Goal: Information Seeking & Learning: Learn about a topic

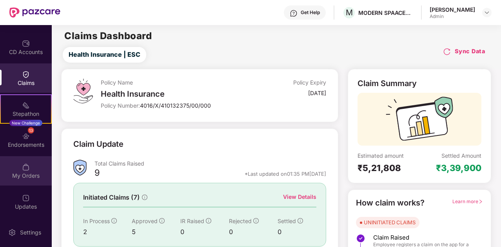
click at [24, 165] on img at bounding box center [26, 167] width 8 height 8
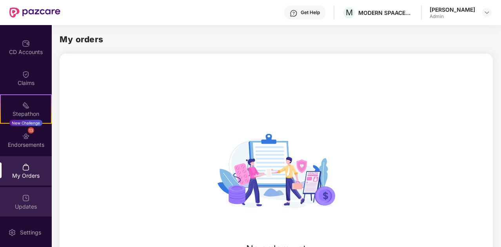
click at [25, 199] on img at bounding box center [26, 198] width 8 height 8
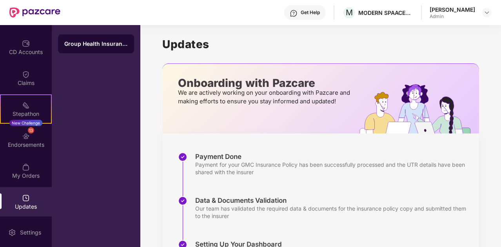
click at [158, 168] on div "Updates Onboarding with Pazcare We are actively working on your onboarding with…" at bounding box center [320, 206] width 361 height 362
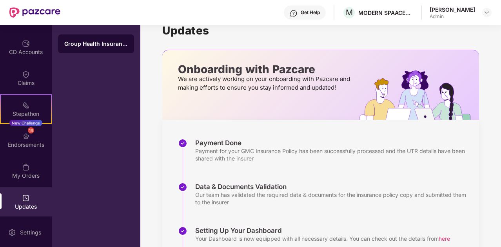
scroll to position [16, 0]
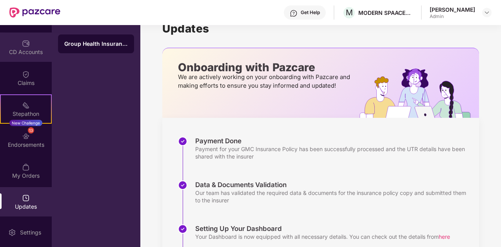
click at [27, 44] on img at bounding box center [26, 44] width 8 height 8
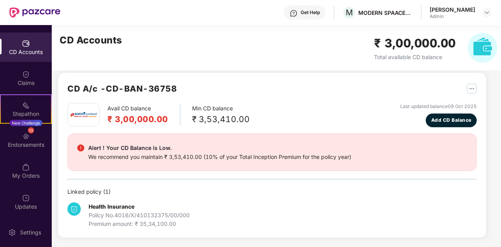
scroll to position [6, 0]
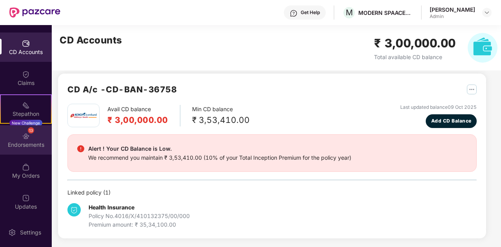
click at [34, 142] on div "Endorsements" at bounding box center [26, 145] width 52 height 8
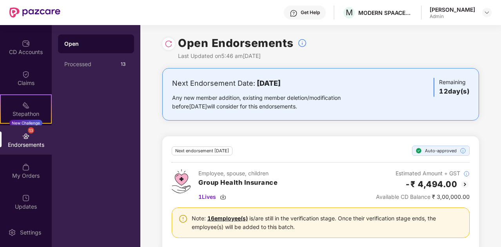
click at [117, 158] on div "Open Processed 13" at bounding box center [96, 136] width 89 height 222
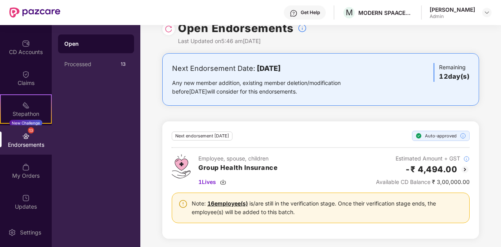
click at [237, 203] on link "16 employee(s)" at bounding box center [227, 203] width 40 height 7
click at [205, 182] on span "1 Lives" at bounding box center [207, 182] width 18 height 9
click at [372, 112] on div "Next Endorsement Date: 26 October 2025 Any new member addition, existing member…" at bounding box center [320, 150] width 361 height 195
click at [78, 68] on div "Processed 13" at bounding box center [96, 64] width 76 height 19
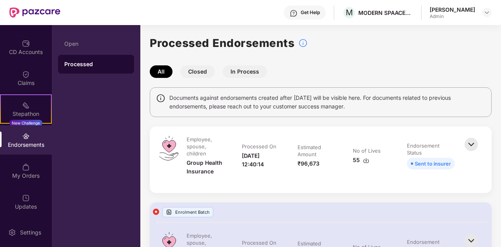
scroll to position [16, 0]
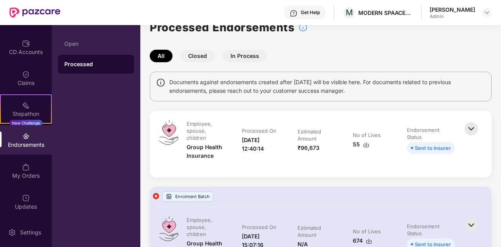
click at [355, 145] on div "55" at bounding box center [361, 144] width 16 height 9
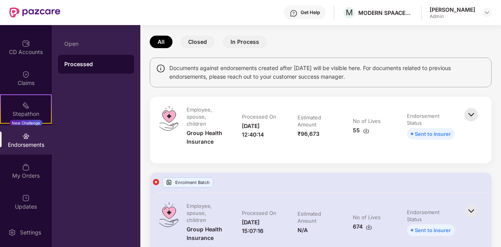
scroll to position [0, 0]
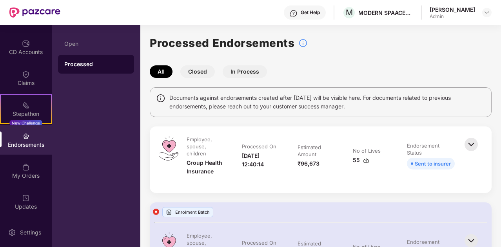
click at [195, 71] on button "Closed" at bounding box center [197, 71] width 34 height 13
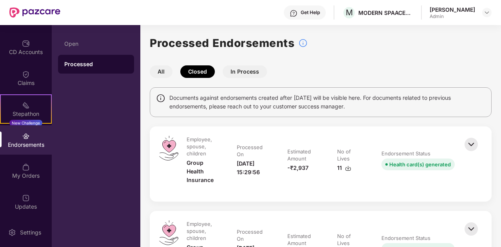
click at [232, 73] on button "In Process" at bounding box center [245, 71] width 44 height 13
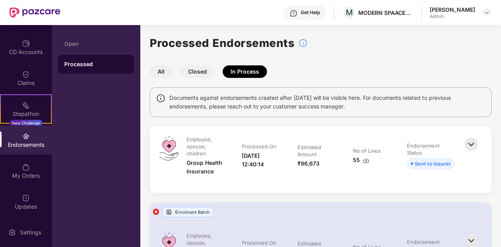
click at [203, 70] on button "Closed" at bounding box center [197, 71] width 34 height 13
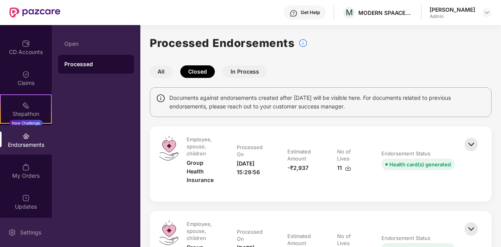
click at [34, 232] on div "Settings" at bounding box center [31, 233] width 26 height 8
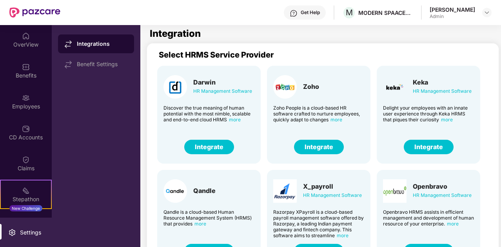
drag, startPoint x: 498, startPoint y: 73, endPoint x: 497, endPoint y: 86, distance: 13.4
click at [497, 86] on main "Integration Select HRMS Service Provider Darwin HR Management Software Discover…" at bounding box center [320, 136] width 361 height 222
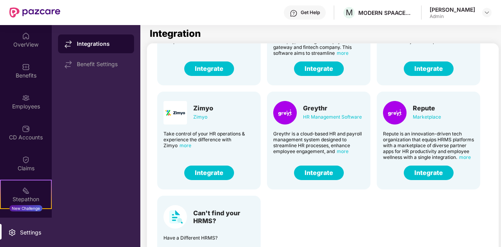
scroll to position [194, 0]
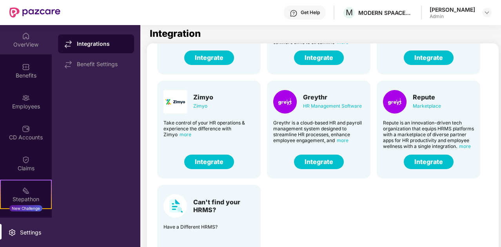
click at [30, 41] on div "OverView" at bounding box center [26, 45] width 52 height 8
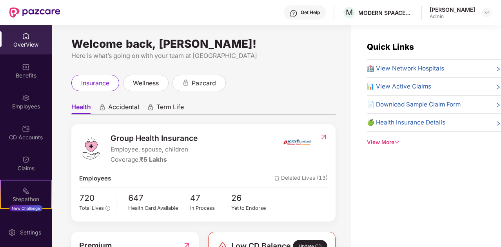
click at [302, 180] on span "Deleted Lives (13)" at bounding box center [300, 178] width 53 height 9
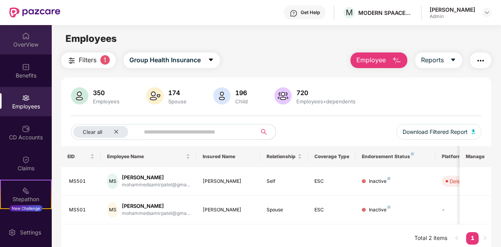
click at [23, 42] on div "OverView" at bounding box center [26, 45] width 52 height 8
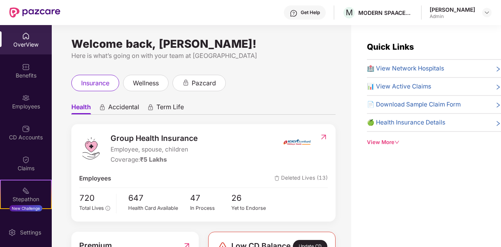
click at [399, 69] on span "🏥 View Network Hospitals" at bounding box center [405, 68] width 77 height 9
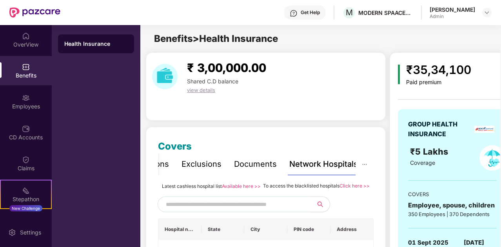
click at [330, 107] on div "₹ 3,00,000.00 Shared C.D balance view details" at bounding box center [266, 87] width 240 height 68
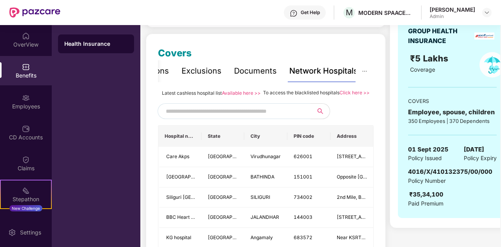
scroll to position [94, 0]
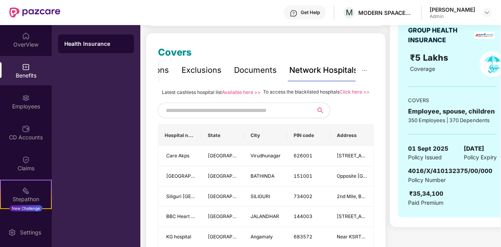
click at [230, 116] on input "text" at bounding box center [233, 111] width 134 height 12
type input "*"
type input "********"
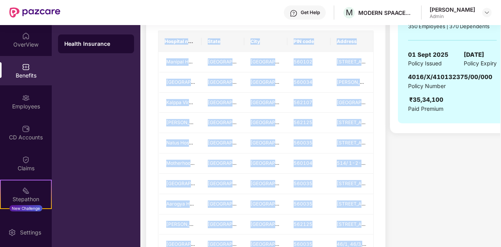
scroll to position [268, 0]
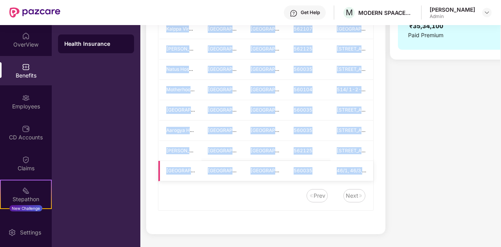
drag, startPoint x: 161, startPoint y: 143, endPoint x: 370, endPoint y: 174, distance: 210.3
click at [370, 174] on table "Hospital name State City PIN code Address [GEOGRAPHIC_DATA] Pvt Ltd - [GEOGRAPH…" at bounding box center [265, 69] width 215 height 224
copy table "Hospital name State City PIN code Address [GEOGRAPHIC_DATA] Pvt Ltd - [GEOGRAPH…"
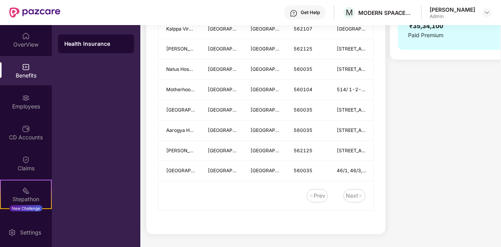
click at [264, 222] on div "Covers Inclusions Exclusions Documents Network Hospitals Latest cashless hospit…" at bounding box center [266, 50] width 240 height 370
drag, startPoint x: 499, startPoint y: 184, endPoint x: 499, endPoint y: 155, distance: 29.4
click at [499, 155] on div "₹ 3,00,000.00 Shared C.D balance view details Covers Inclusions Exclusions Docu…" at bounding box center [320, 16] width 360 height 451
click at [455, 142] on div "₹35,34,100 Paid premium GROUP HEALTH INSURANCE ₹5 Lakhs Coverage COVERS Employe…" at bounding box center [442, 16] width 105 height 451
click at [452, 140] on div "₹35,34,100 Paid premium GROUP HEALTH INSURANCE ₹5 Lakhs Coverage COVERS Employe…" at bounding box center [442, 16] width 105 height 451
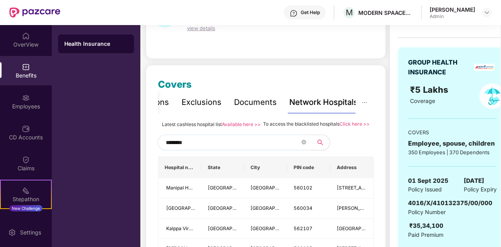
scroll to position [63, 0]
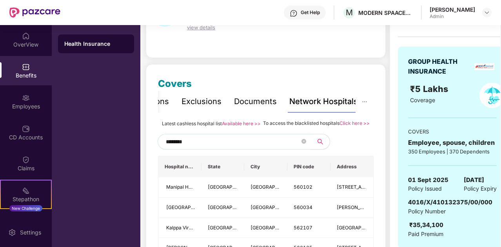
click at [283, 73] on div "Covers Inclusions Exclusions Documents Network Hospitals Latest cashless hospit…" at bounding box center [266, 249] width 240 height 370
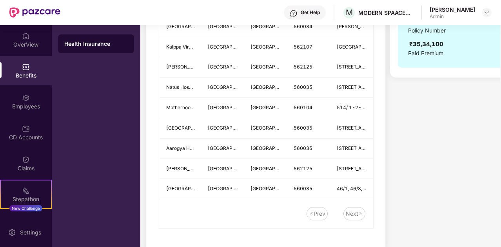
scroll to position [268, 0]
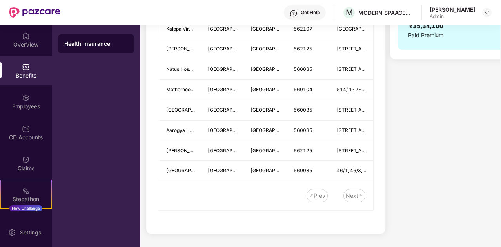
click at [349, 196] on div "Next" at bounding box center [352, 196] width 13 height 9
click at [319, 194] on div "Prev" at bounding box center [320, 196] width 12 height 9
click at [29, 44] on div "OverView" at bounding box center [26, 45] width 52 height 8
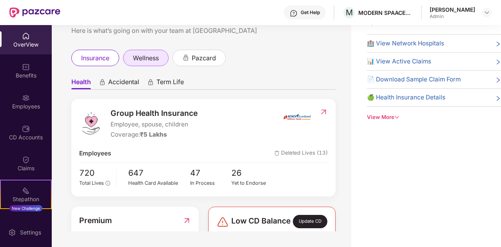
click at [148, 56] on span "wellness" at bounding box center [146, 58] width 26 height 10
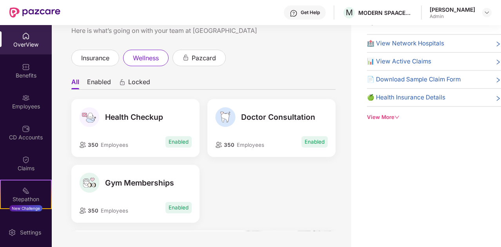
click at [387, 115] on div "View More" at bounding box center [434, 117] width 134 height 8
